Goal: Task Accomplishment & Management: Use online tool/utility

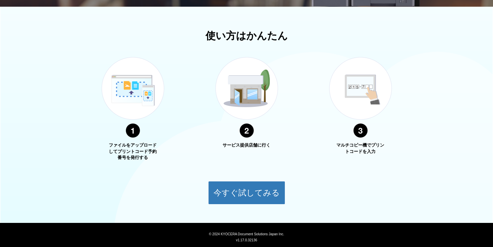
scroll to position [228, 0]
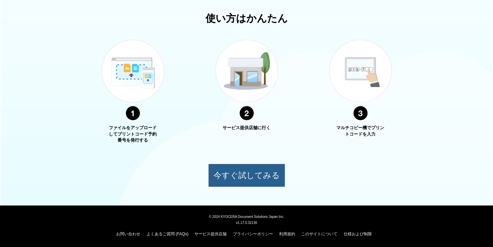
click at [264, 174] on button "今すぐ試してみる" at bounding box center [246, 175] width 77 height 23
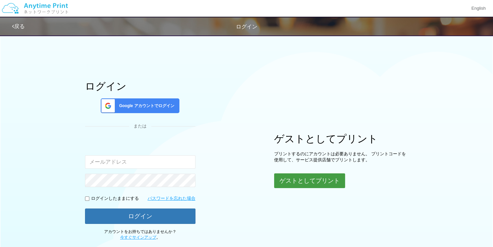
click at [289, 176] on button "ゲストとしてプリント" at bounding box center [309, 180] width 71 height 15
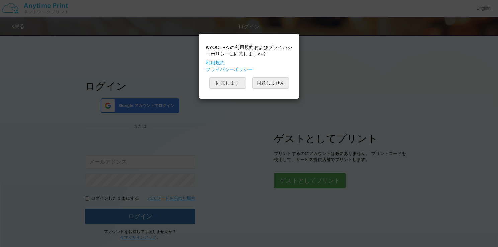
click at [240, 78] on button "同意します" at bounding box center [227, 82] width 37 height 11
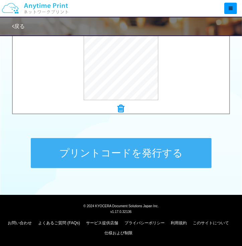
scroll to position [273, 0]
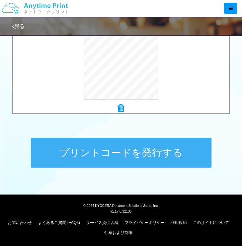
click at [131, 159] on button "プリントコードを発行する" at bounding box center [121, 153] width 181 height 30
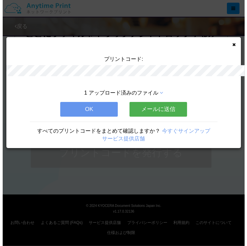
scroll to position [0, 0]
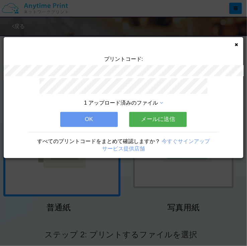
click at [153, 31] on div "プリントコード: 1 アップロード済みのファイル OK メールに送信 すべてのプリントコードをまとめて確認しますか？ 今すぐサインアップ サービス提供店舗" at bounding box center [123, 123] width 247 height 246
click at [233, 45] on div "プリントコード: 1 アップロード済みのファイル OK メールに送信 すべてのプリントコードをまとめて確認しますか？ 今すぐサインアップ サービス提供店舗" at bounding box center [124, 97] width 240 height 121
click at [119, 147] on link "サービス提供店舗" at bounding box center [123, 149] width 43 height 6
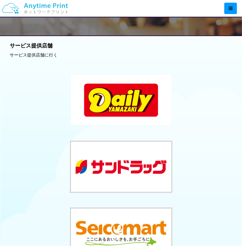
click at [116, 121] on button at bounding box center [121, 100] width 100 height 50
